Goal: Find contact information: Find contact information

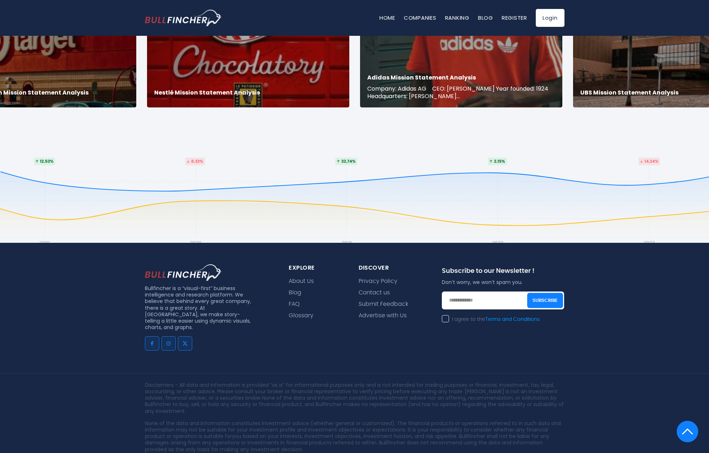
scroll to position [1487, 0]
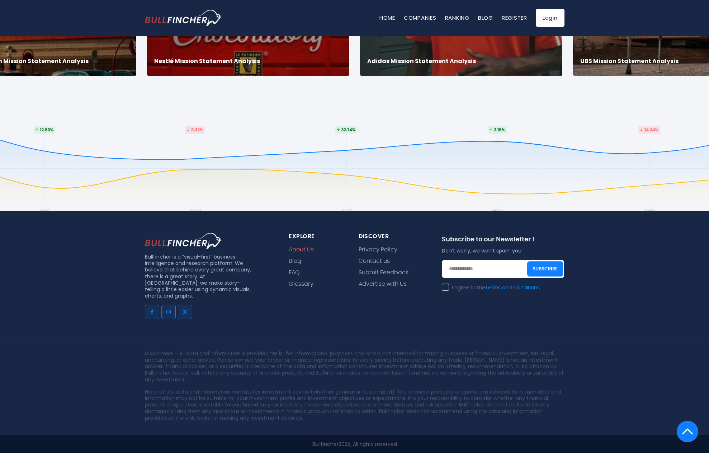
click at [305, 248] on link "About Us" at bounding box center [301, 250] width 25 height 7
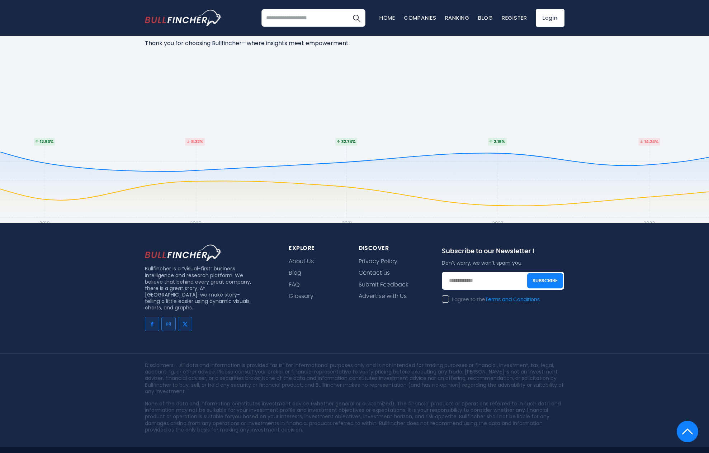
scroll to position [380, 0]
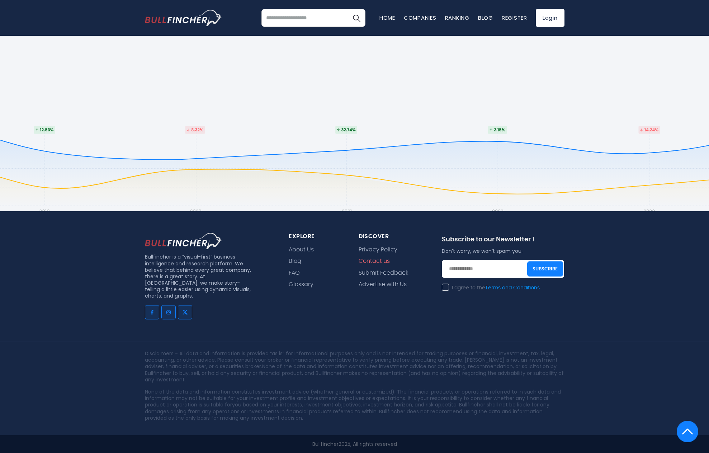
click at [372, 265] on link "Contact us" at bounding box center [373, 261] width 31 height 7
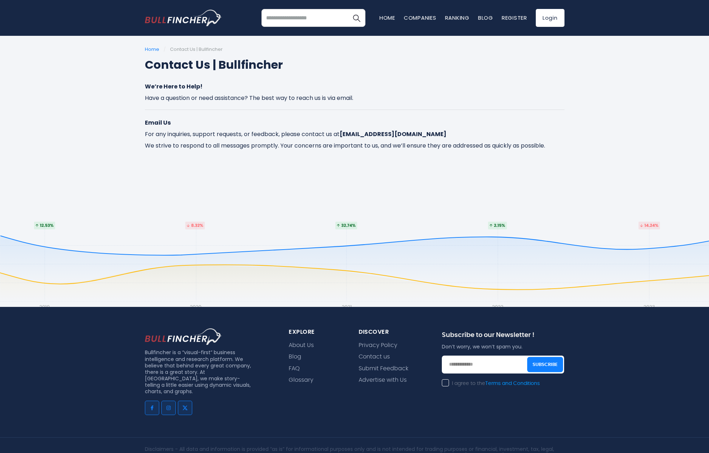
scroll to position [1, 0]
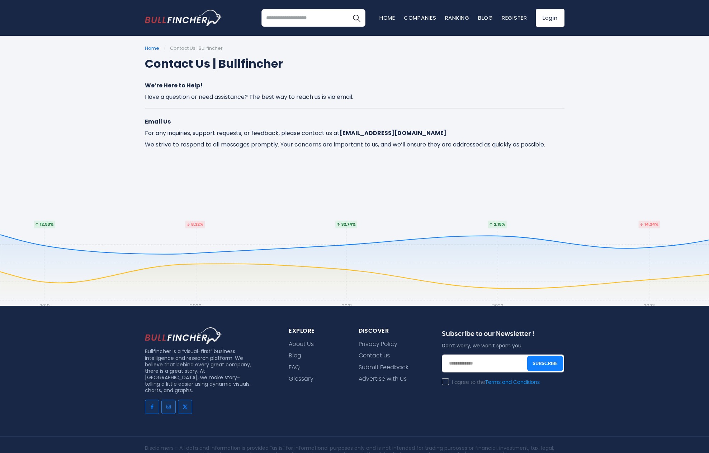
click at [377, 192] on div "Home / Contact Us | Bullfincher Contact Us | Bullfincher We’re Here to Help! Ha…" at bounding box center [354, 119] width 709 height 147
